Goal: Task Accomplishment & Management: Manage account settings

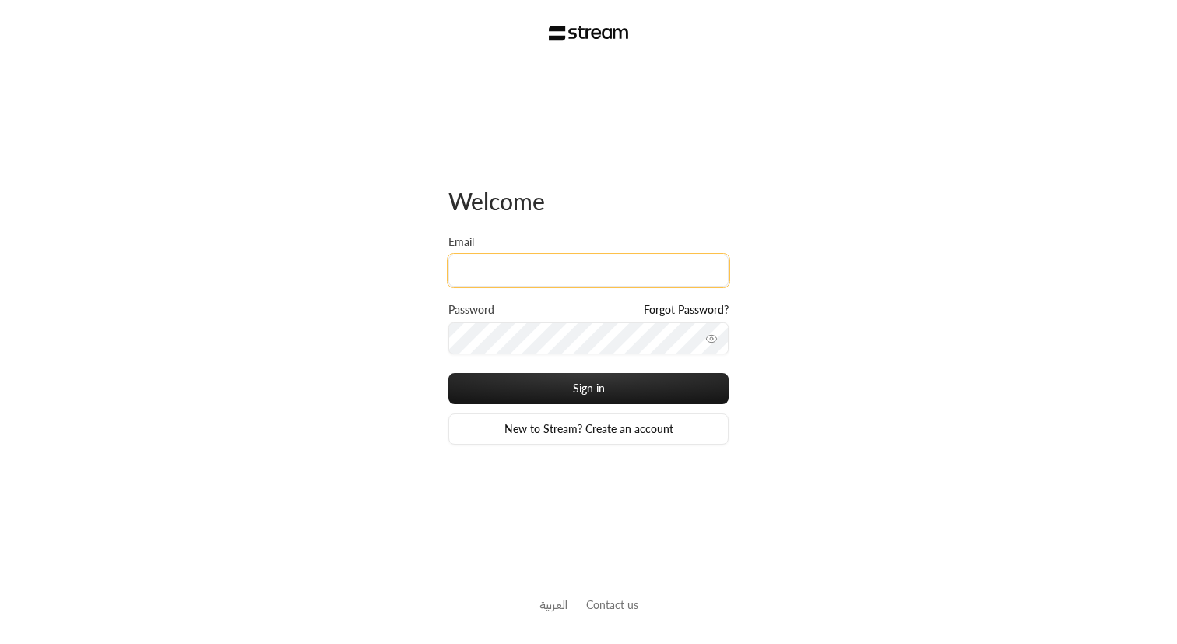
click at [521, 270] on input "Email" at bounding box center [588, 270] width 280 height 32
paste input "[EMAIL_ADDRESS][DOMAIN_NAME]"
type input "[EMAIL_ADDRESS][DOMAIN_NAME]"
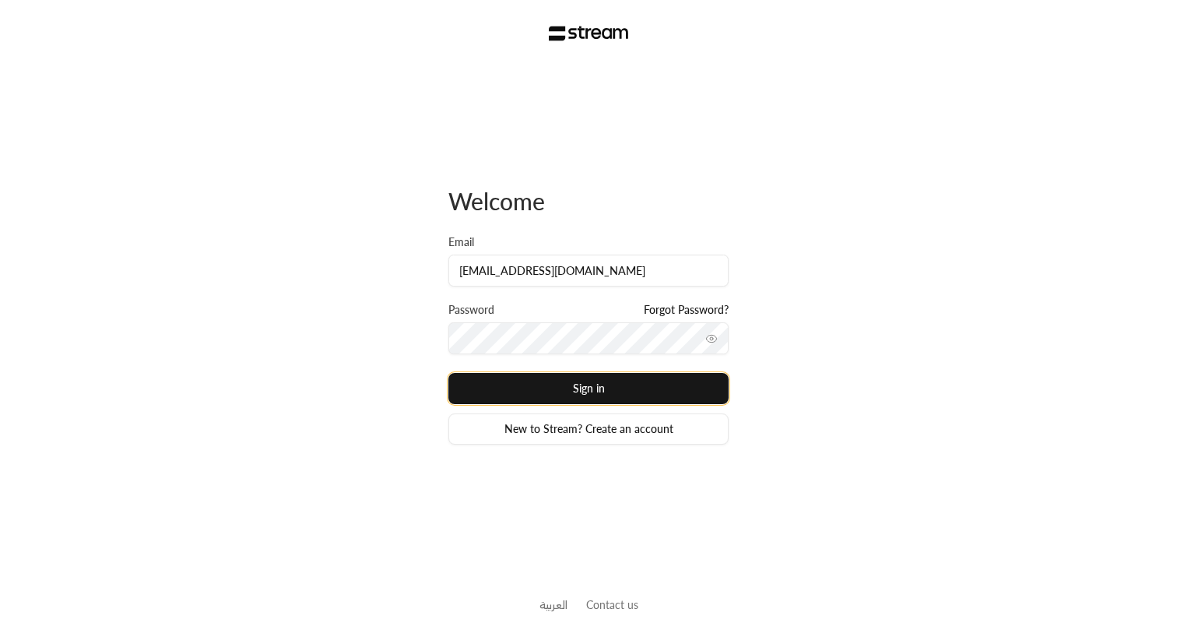
click at [585, 381] on button "Sign in" at bounding box center [588, 388] width 280 height 31
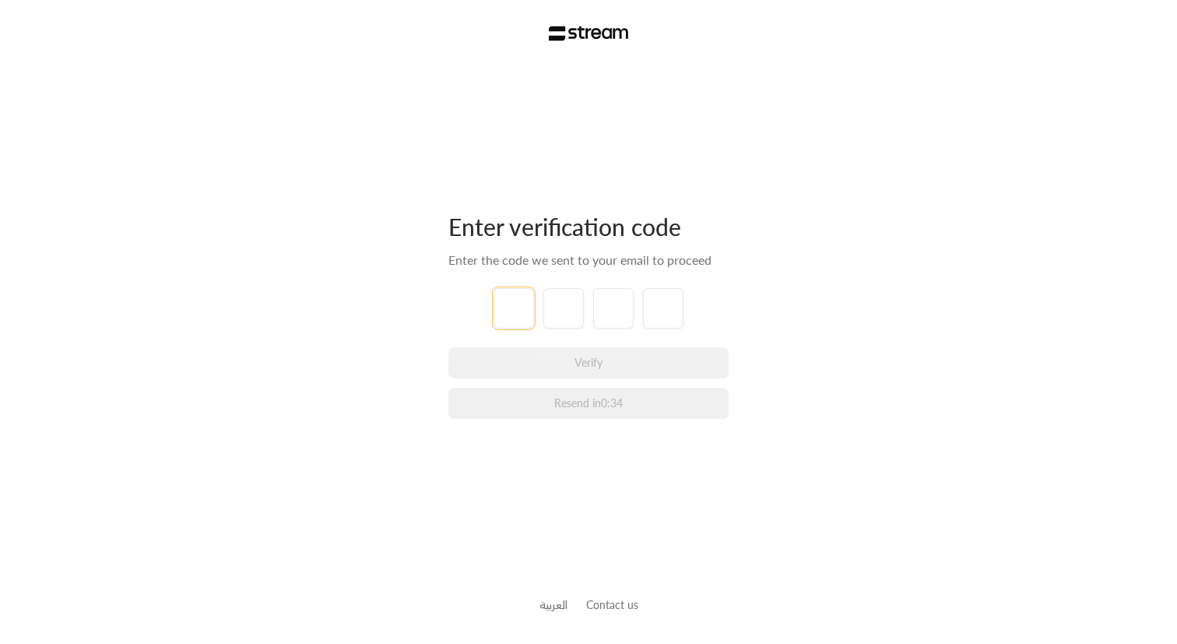
type input "1"
type input "6"
type input "0"
click at [721, 185] on div "Enter verification code Enter the code we sent to your email to proceed 1 6 0 0…" at bounding box center [588, 315] width 280 height 499
